Goal: Navigation & Orientation: Find specific page/section

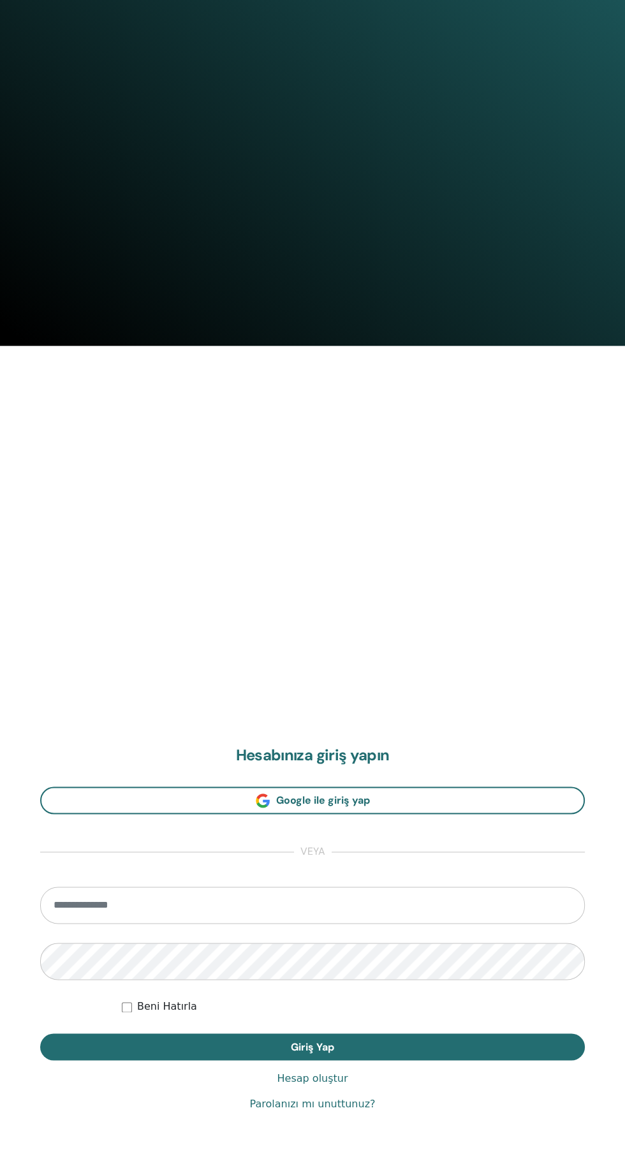
scroll to position [1068, 0]
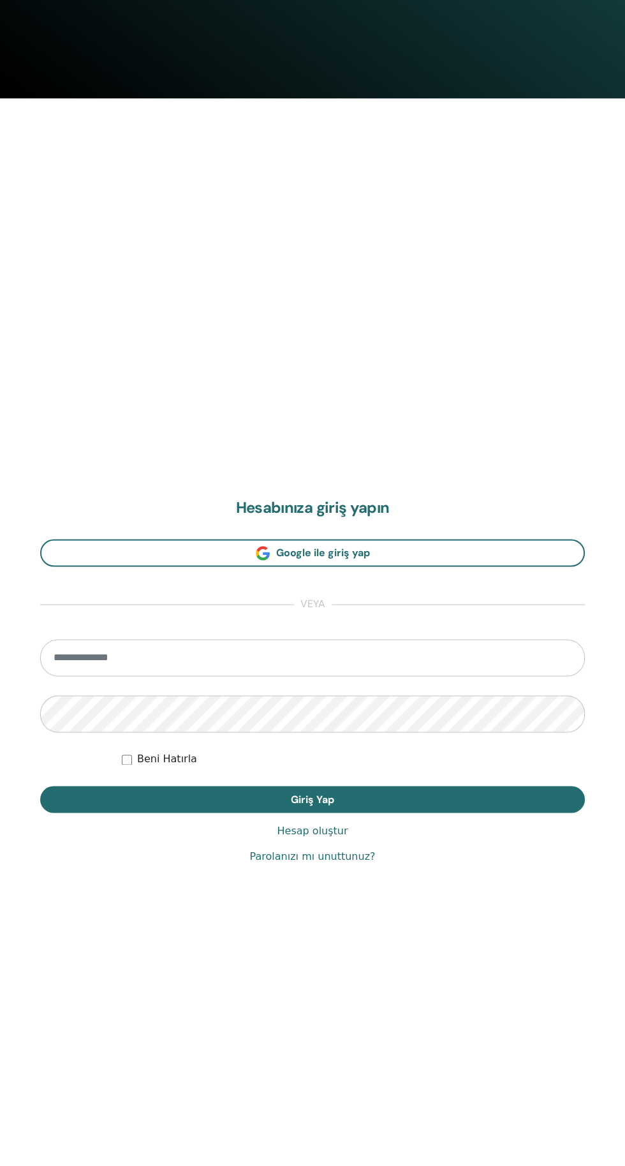
click at [323, 655] on input "email" at bounding box center [312, 657] width 545 height 37
type input "**********"
click at [40, 786] on button "Giriş Yap" at bounding box center [312, 799] width 545 height 27
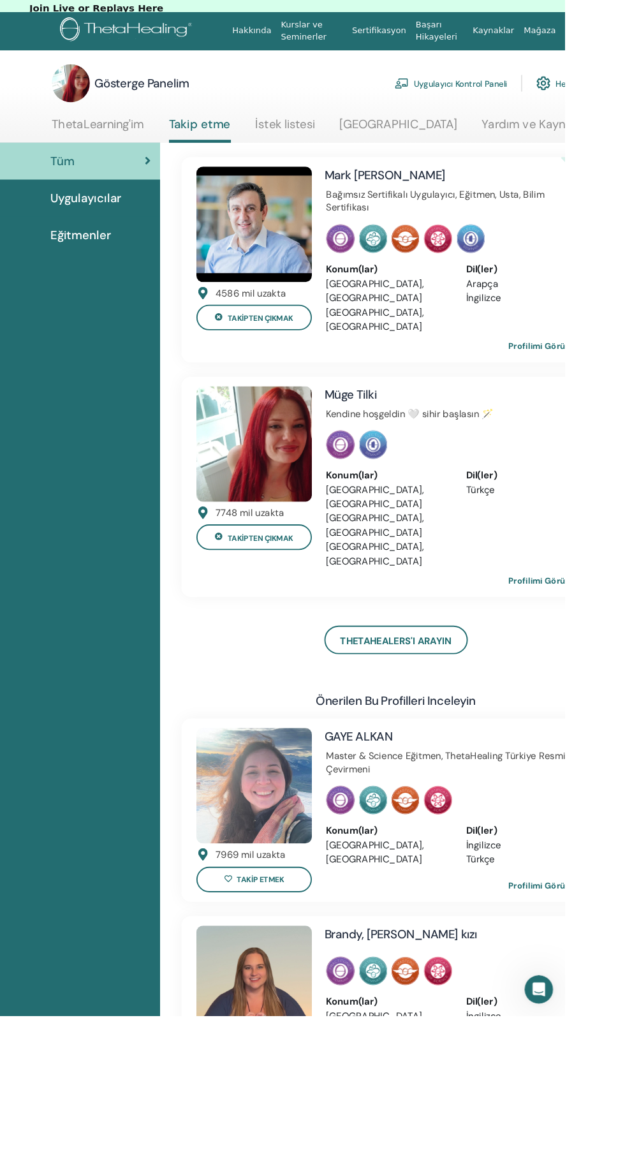
click at [116, 282] on font "Uygulayıcılar" at bounding box center [112, 290] width 76 height 17
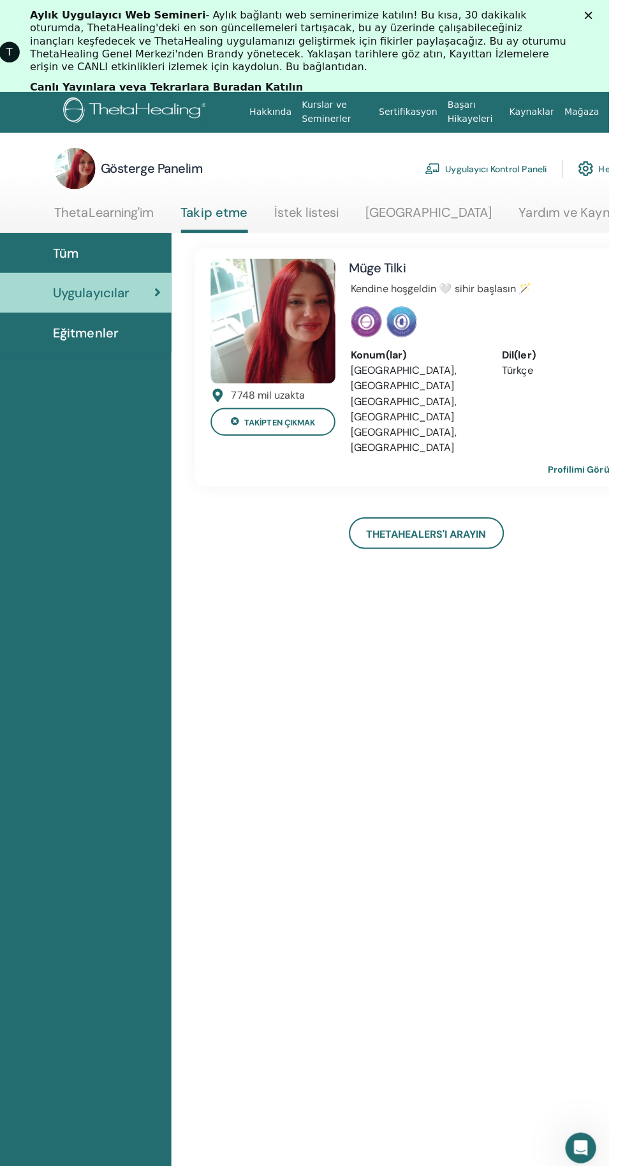
click at [143, 209] on font "ThetaLearning'im" at bounding box center [124, 210] width 99 height 17
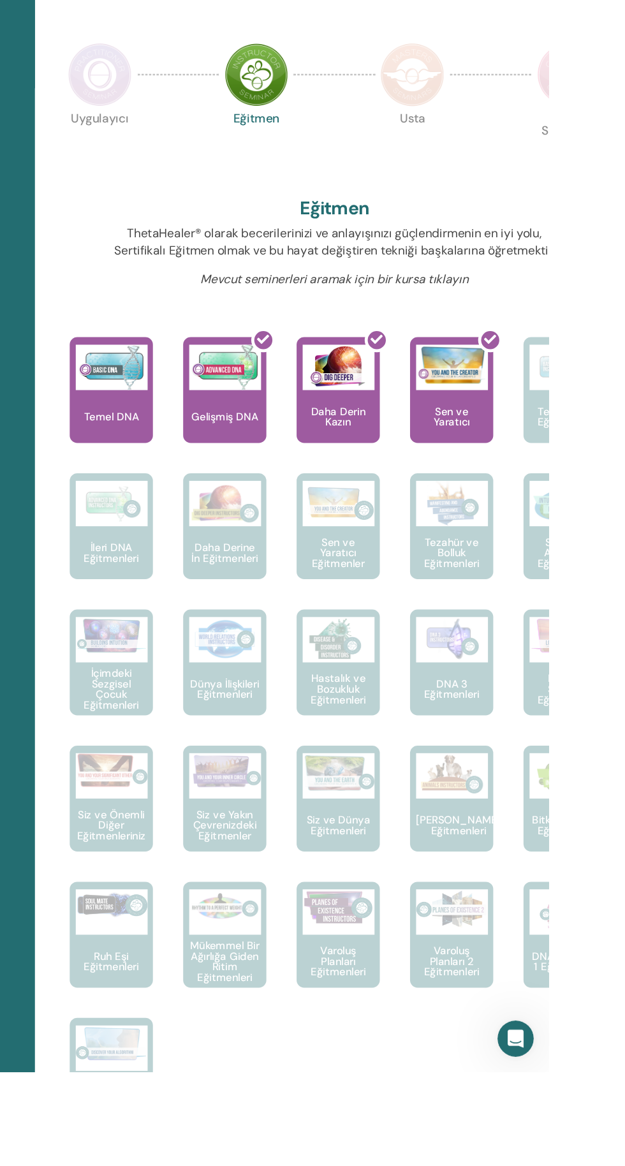
scroll to position [124, 0]
